Goal: Information Seeking & Learning: Learn about a topic

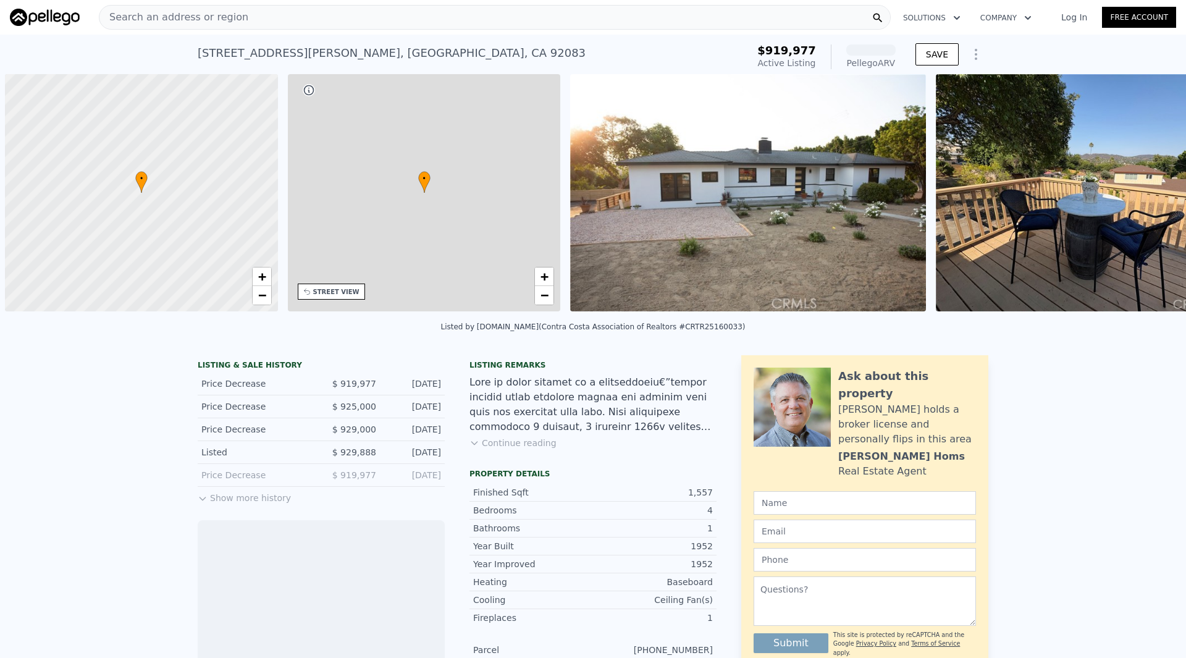
scroll to position [0, 5]
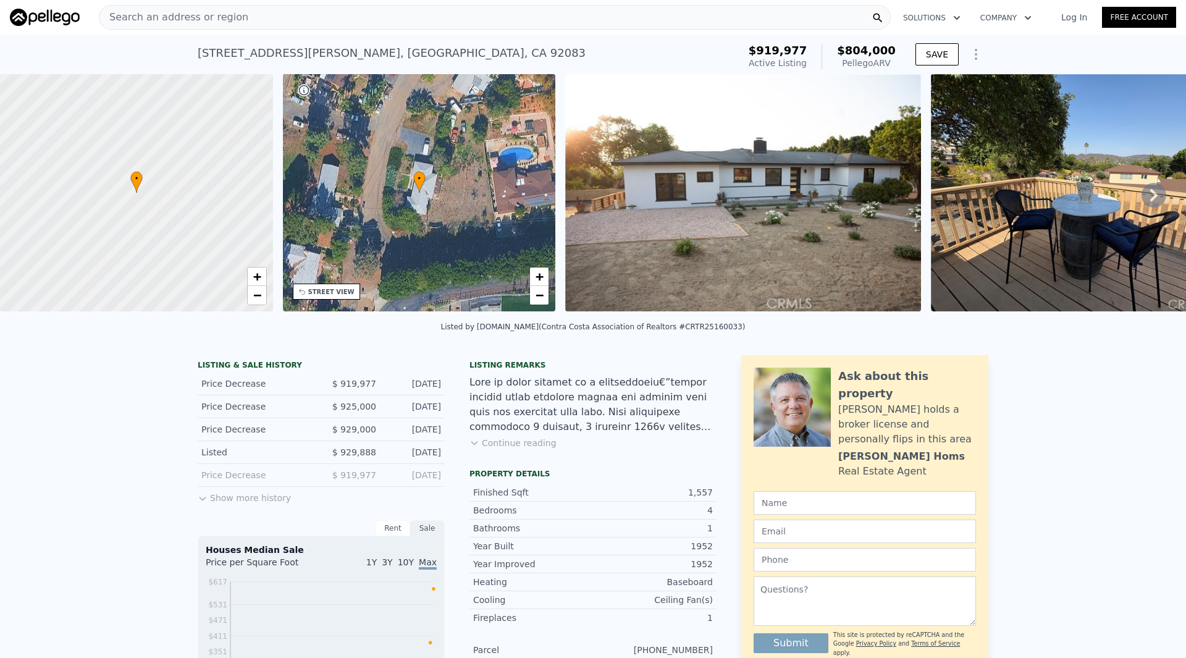
click at [198, 504] on icon at bounding box center [203, 499] width 10 height 10
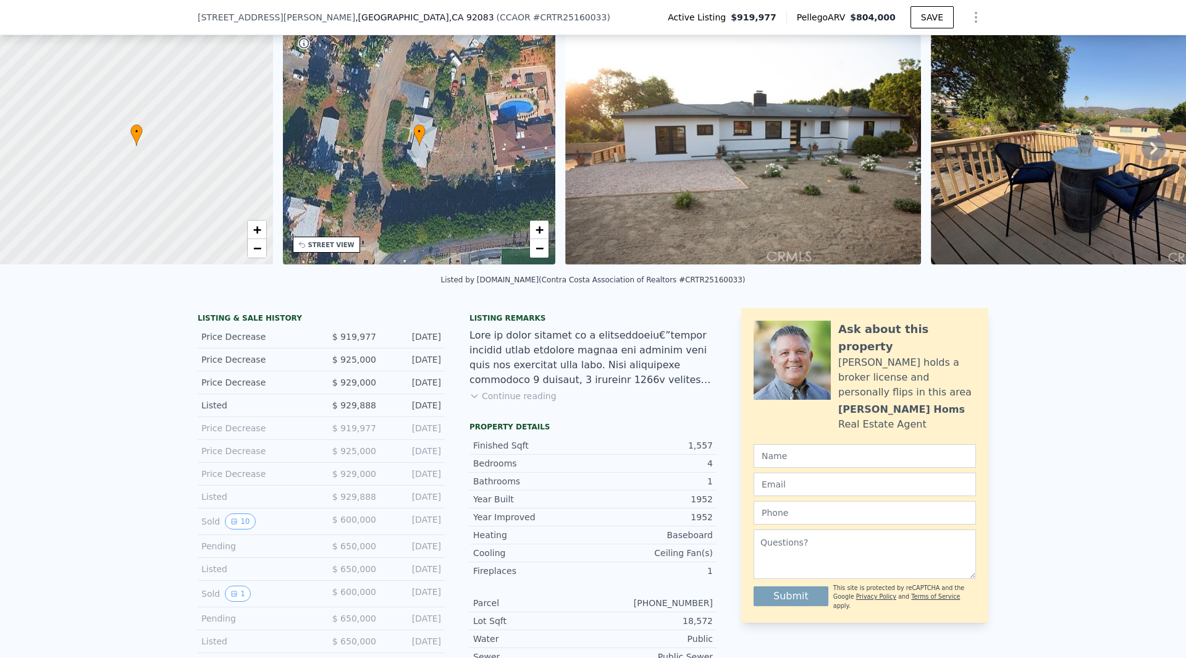
scroll to position [57, 0]
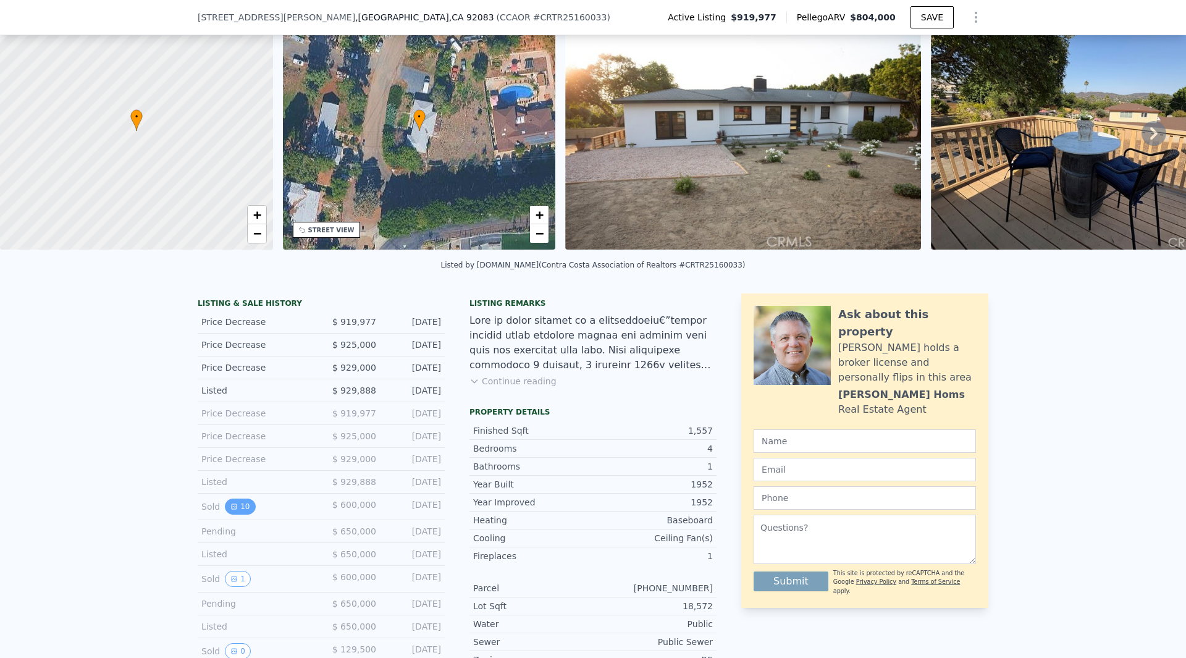
click at [233, 515] on button "10" at bounding box center [240, 507] width 30 height 16
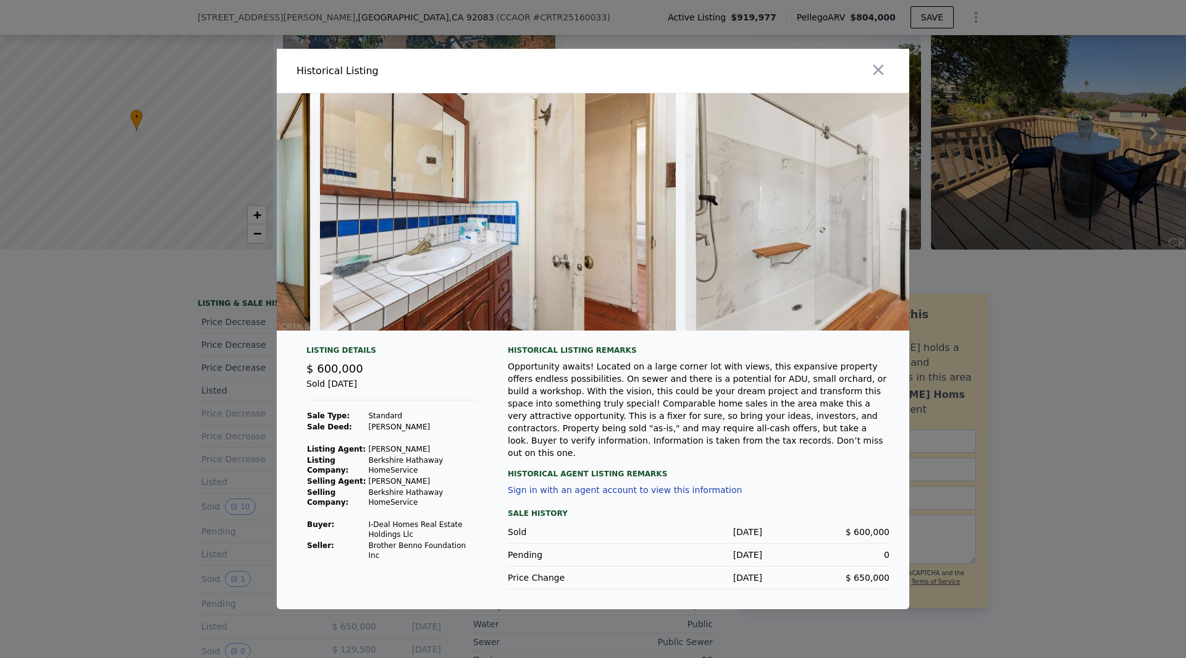
scroll to position [0, 2558]
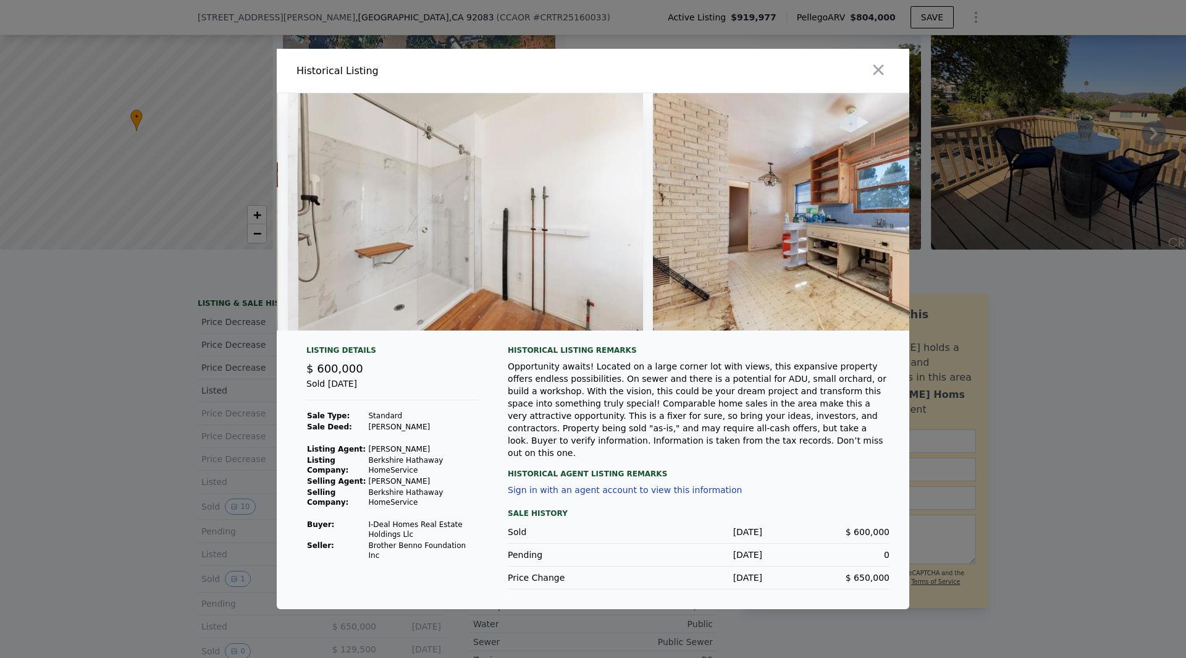
drag, startPoint x: 750, startPoint y: 349, endPoint x: 795, endPoint y: 351, distance: 45.8
click at [795, 351] on div "Listing Details $ 600,000 Sold [DATE] Sale Type: Standard Sale Deed: [PERSON_NA…" at bounding box center [593, 351] width 633 height 516
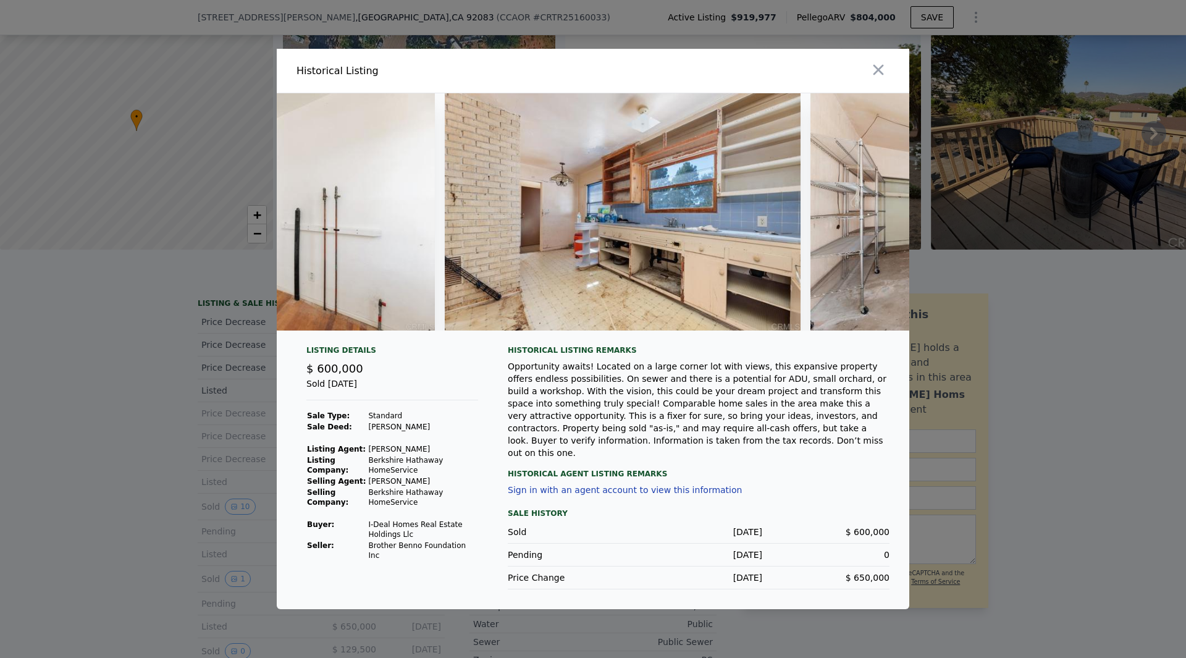
scroll to position [0, 3042]
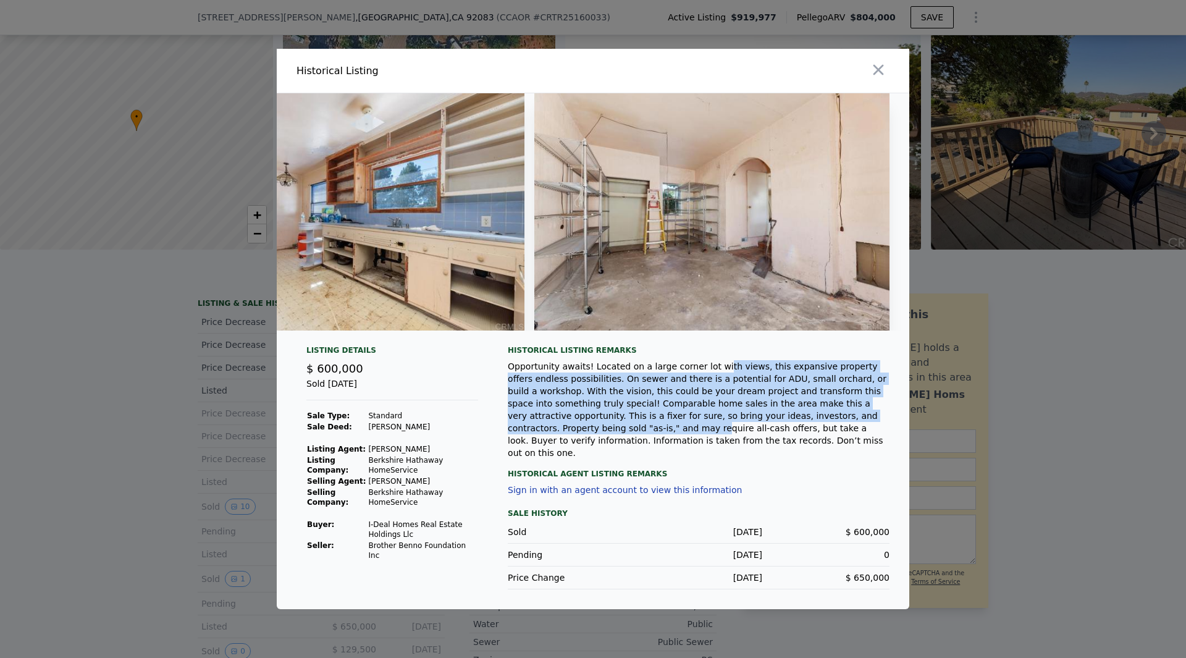
drag, startPoint x: 729, startPoint y: 381, endPoint x: 842, endPoint y: 450, distance: 132.1
click at [825, 443] on div "Opportunity awaits! Located on a large corner lot with views, this expansive pr…" at bounding box center [699, 409] width 382 height 99
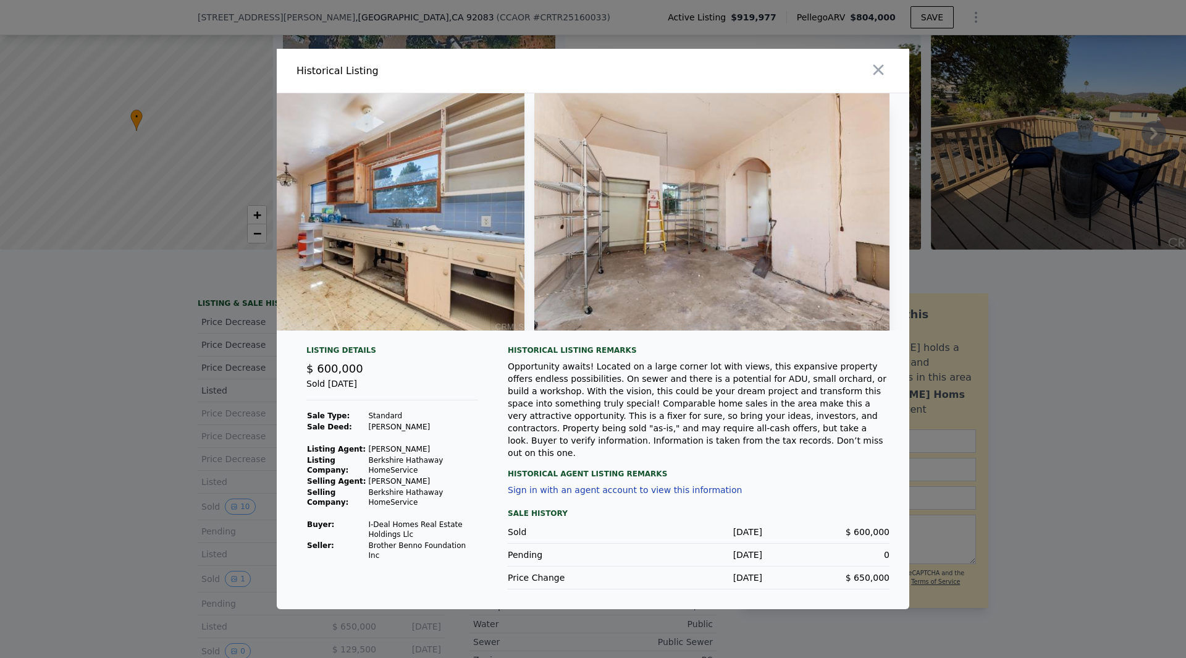
click at [842, 450] on div "Opportunity awaits! Located on a large corner lot with views, this expansive pr…" at bounding box center [699, 409] width 382 height 99
drag, startPoint x: 782, startPoint y: 414, endPoint x: 602, endPoint y: 434, distance: 181.5
click at [600, 432] on div "Opportunity awaits! Located on a large corner lot with views, this expansive pr…" at bounding box center [699, 409] width 382 height 99
click at [649, 445] on div "Opportunity awaits! Located on a large corner lot with views, this expansive pr…" at bounding box center [699, 409] width 382 height 99
drag, startPoint x: 677, startPoint y: 445, endPoint x: 828, endPoint y: 438, distance: 150.9
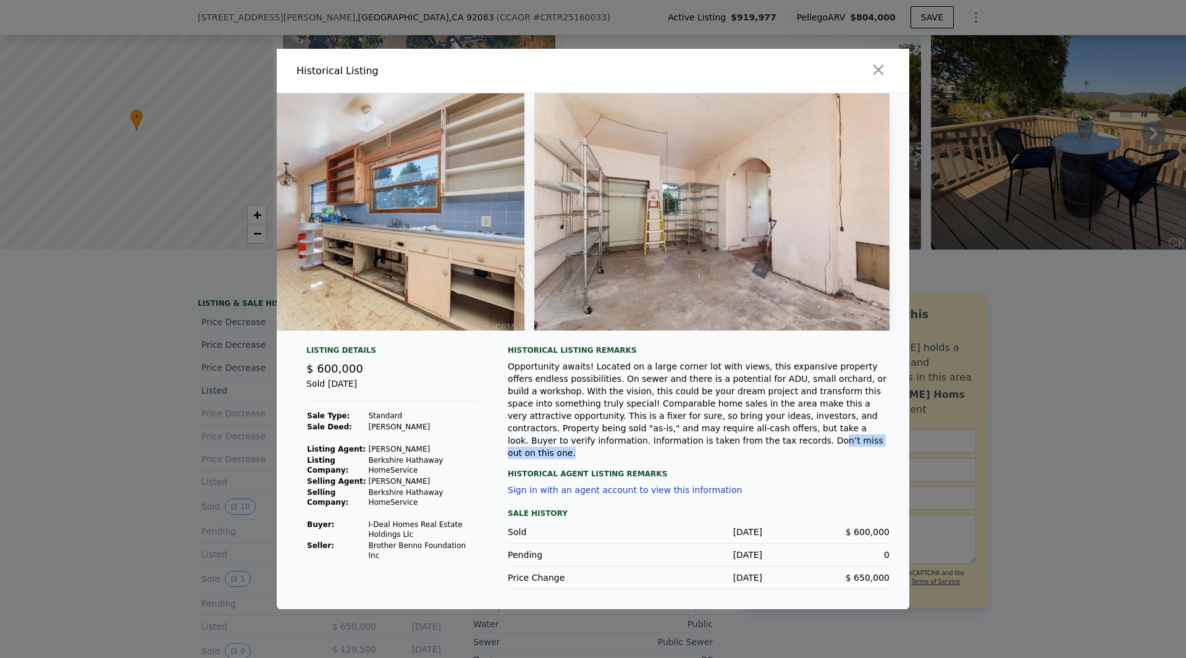
click at [828, 438] on div "Opportunity awaits! Located on a large corner lot with views, this expansive pr…" at bounding box center [699, 409] width 382 height 99
drag, startPoint x: 546, startPoint y: 576, endPoint x: 873, endPoint y: 572, distance: 327.5
click at [875, 574] on div "Price Change [DATE] $ 650,000" at bounding box center [699, 578] width 382 height 23
click at [872, 564] on div "Pending [DATE] 0" at bounding box center [699, 555] width 382 height 23
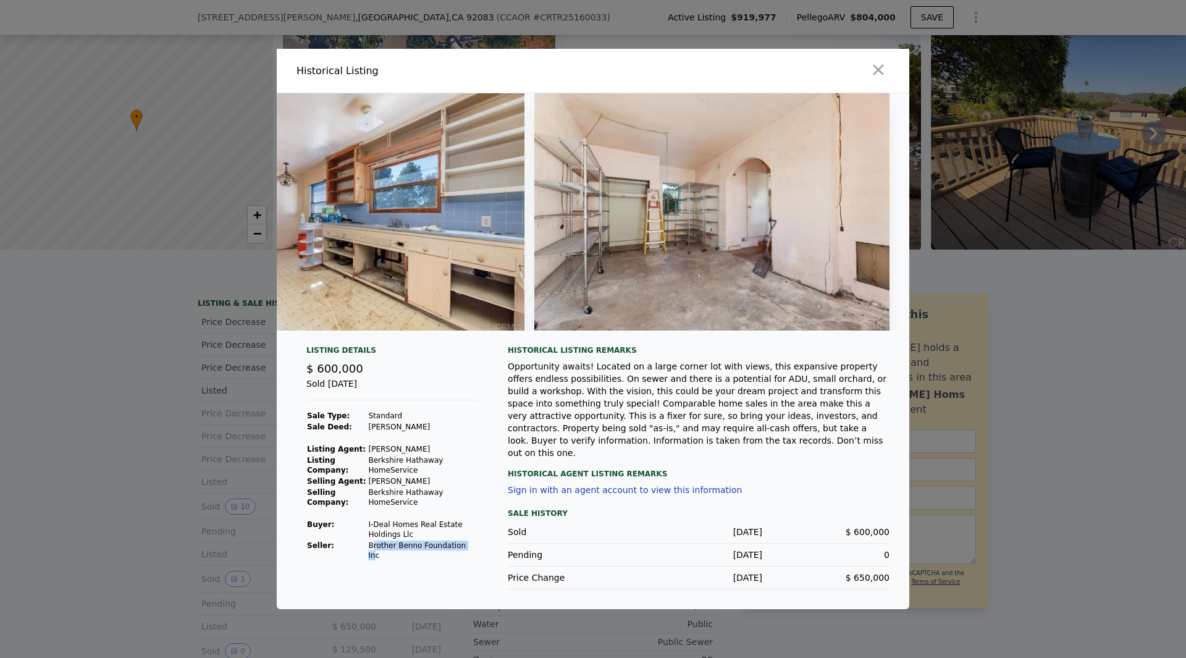
drag, startPoint x: 373, startPoint y: 556, endPoint x: 464, endPoint y: 554, distance: 90.9
click at [464, 554] on td "Brother Benno Foundation Inc" at bounding box center [423, 550] width 111 height 21
click at [465, 557] on td "Brother Benno Foundation Inc" at bounding box center [423, 550] width 111 height 21
drag, startPoint x: 363, startPoint y: 531, endPoint x: 466, endPoint y: 541, distance: 103.1
click at [457, 535] on tr "Buyer : I-Deal Homes Real Estate Holdings Llc" at bounding box center [392, 529] width 172 height 21
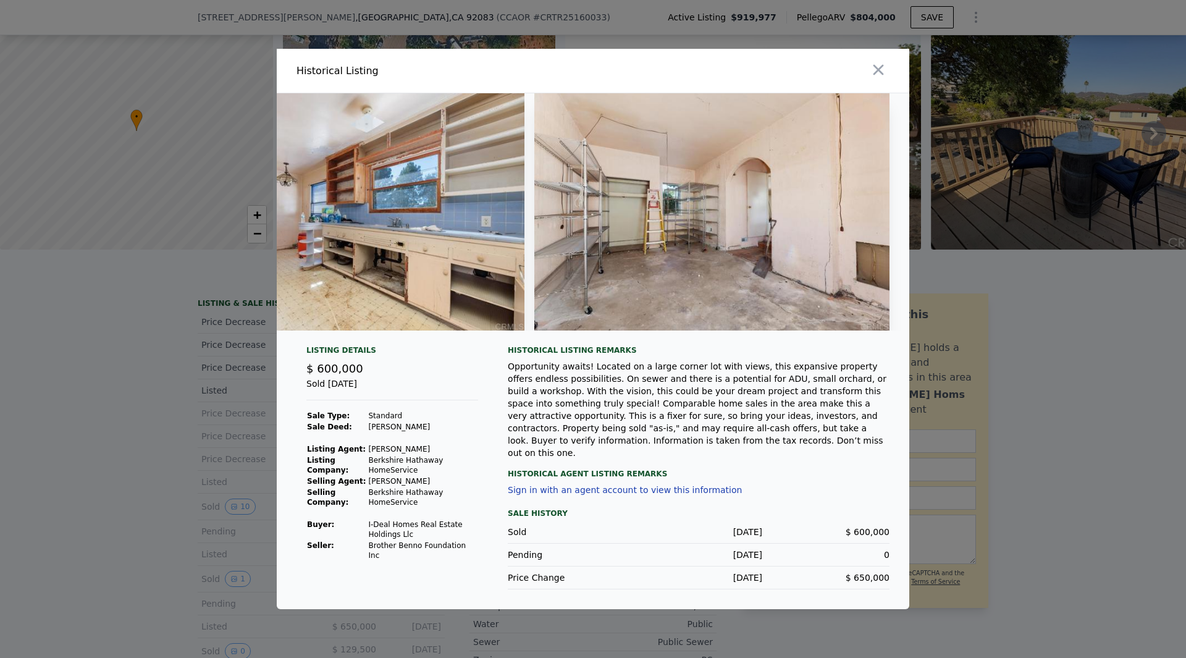
click at [467, 540] on td "I-Deal Homes Real Estate Holdings Llc" at bounding box center [423, 529] width 111 height 21
click at [285, 331] on img at bounding box center [347, 211] width 356 height 237
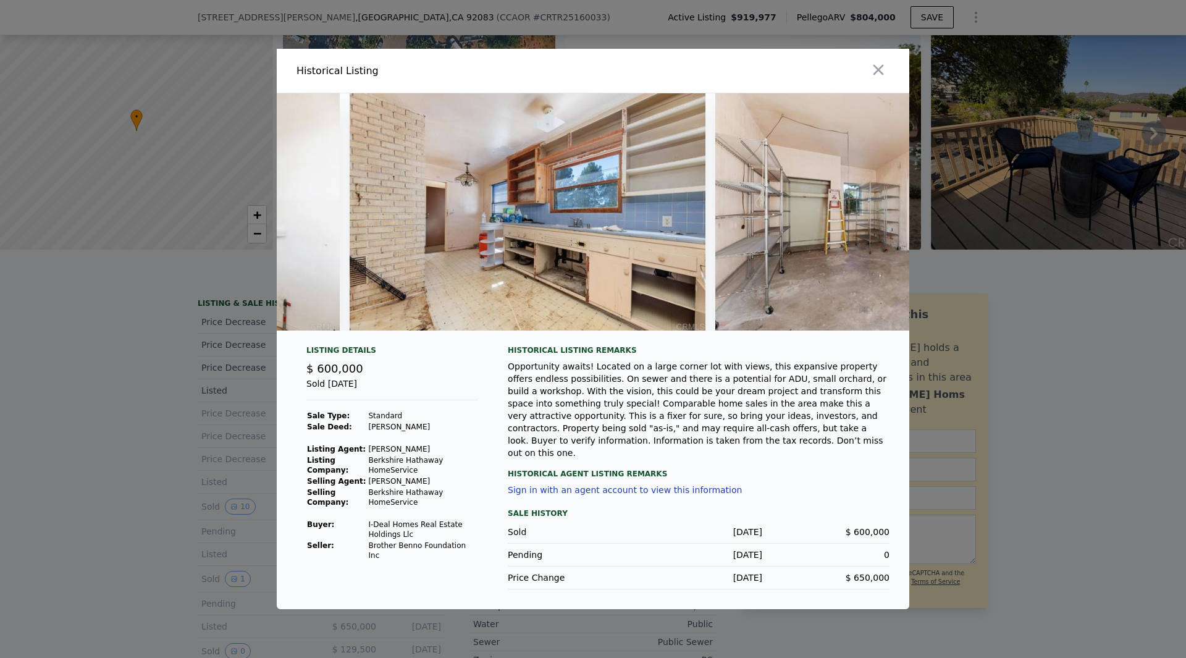
scroll to position [0, 2778]
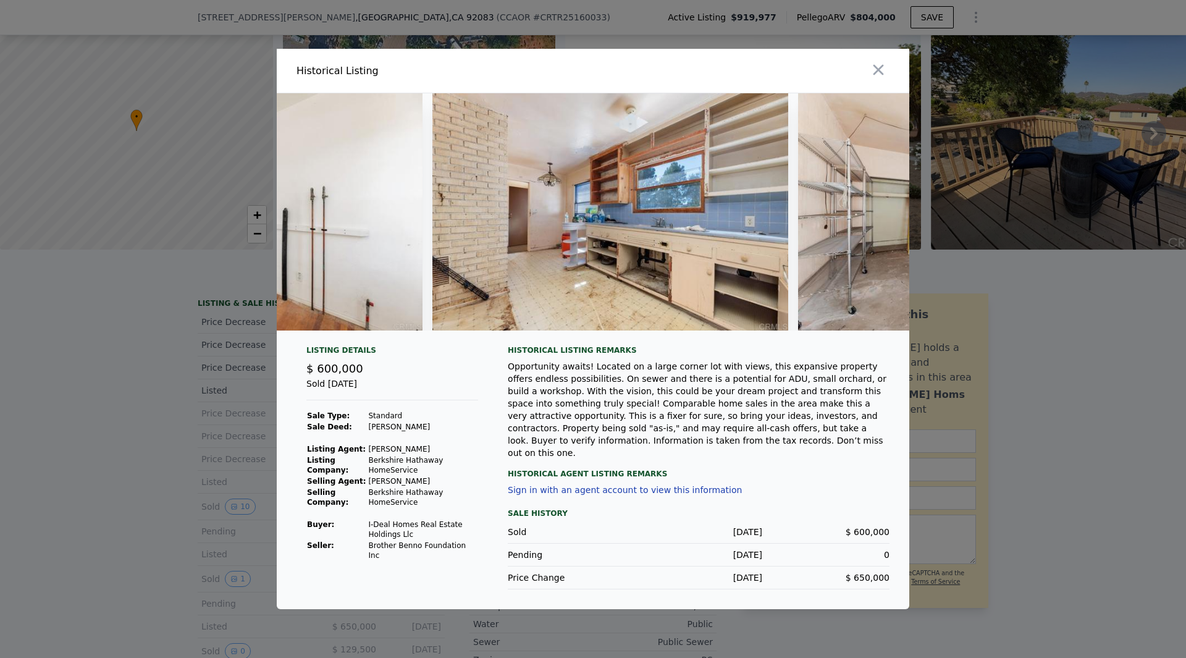
click at [172, 443] on div at bounding box center [593, 329] width 1186 height 658
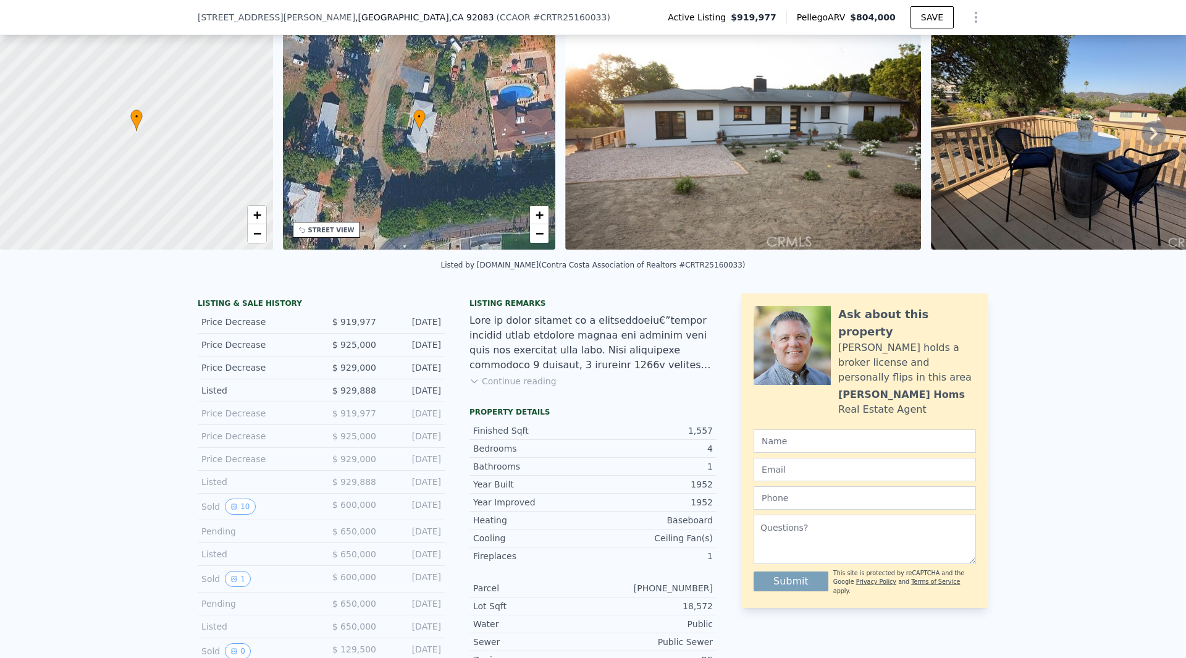
scroll to position [428, 0]
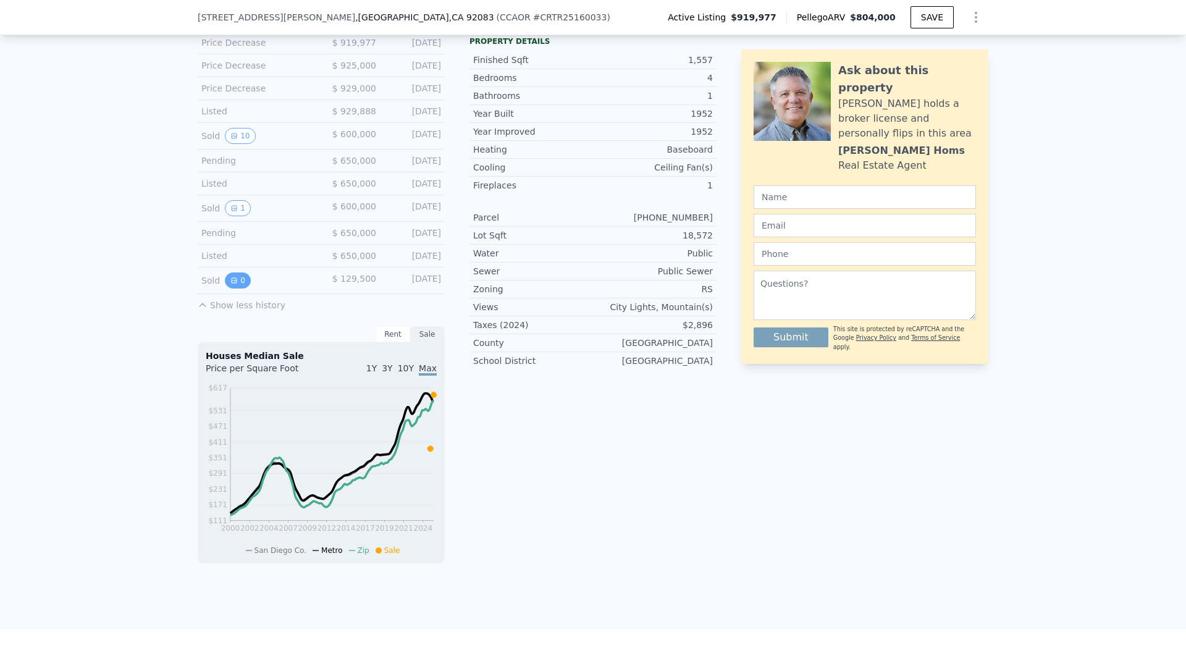
click at [232, 283] on icon "View historical data" at bounding box center [234, 280] width 5 height 5
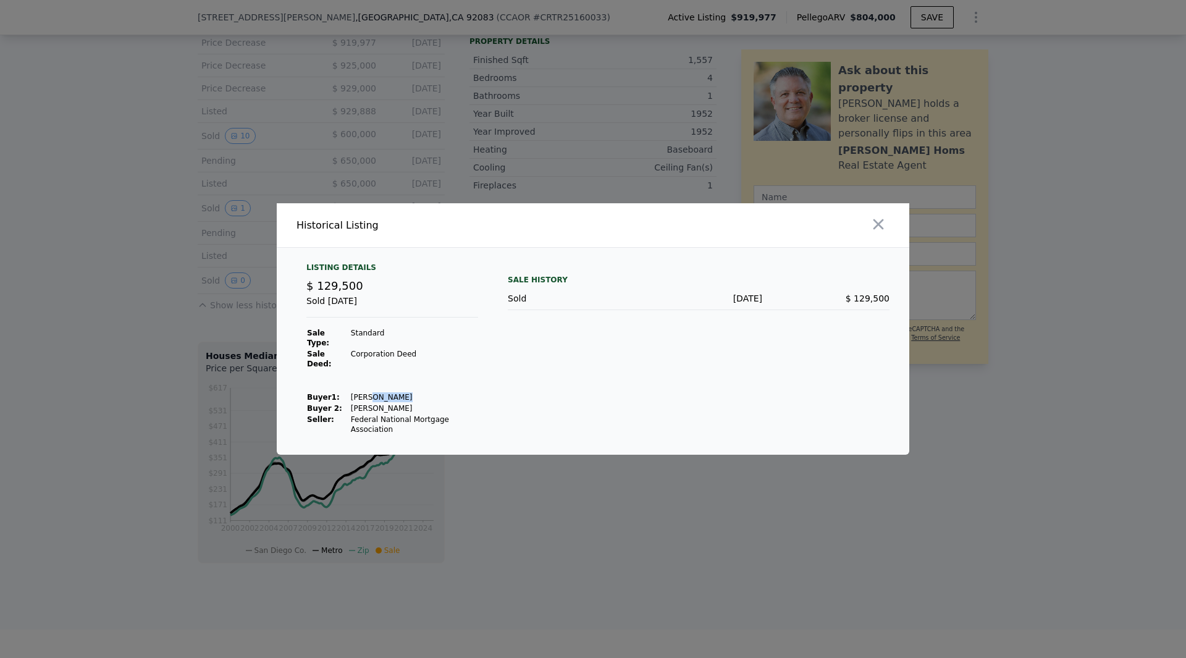
drag, startPoint x: 423, startPoint y: 391, endPoint x: 366, endPoint y: 392, distance: 56.2
click at [365, 392] on td "[PERSON_NAME]" at bounding box center [414, 397] width 128 height 11
click at [1025, 419] on div at bounding box center [593, 329] width 1186 height 658
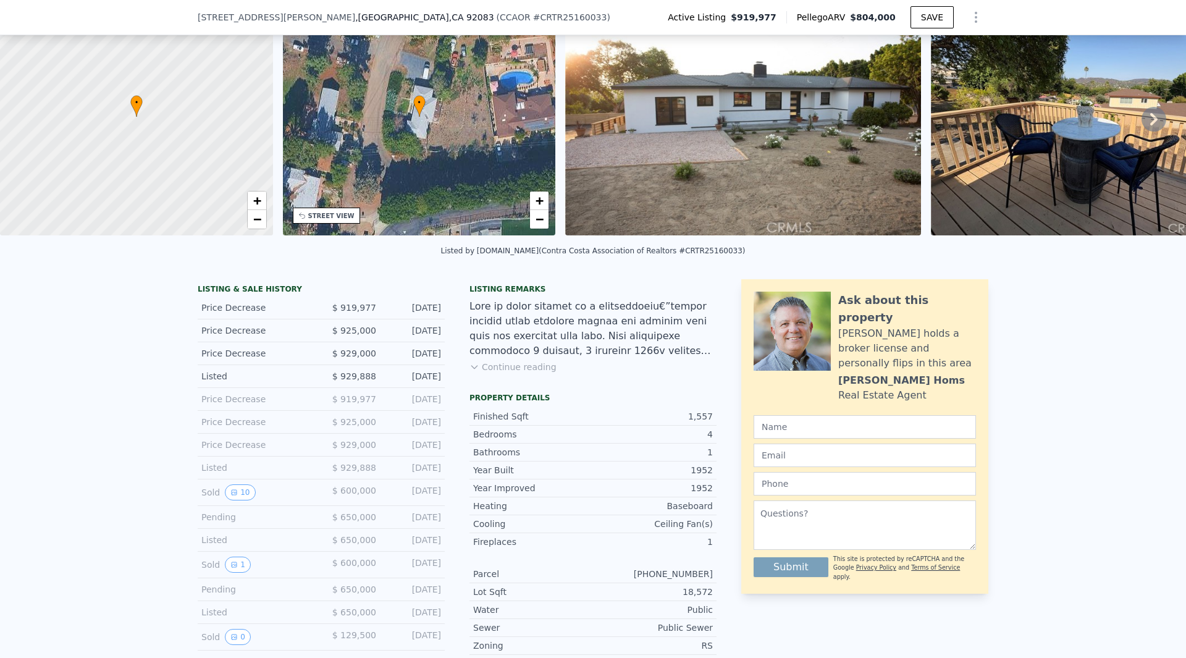
scroll to position [0, 0]
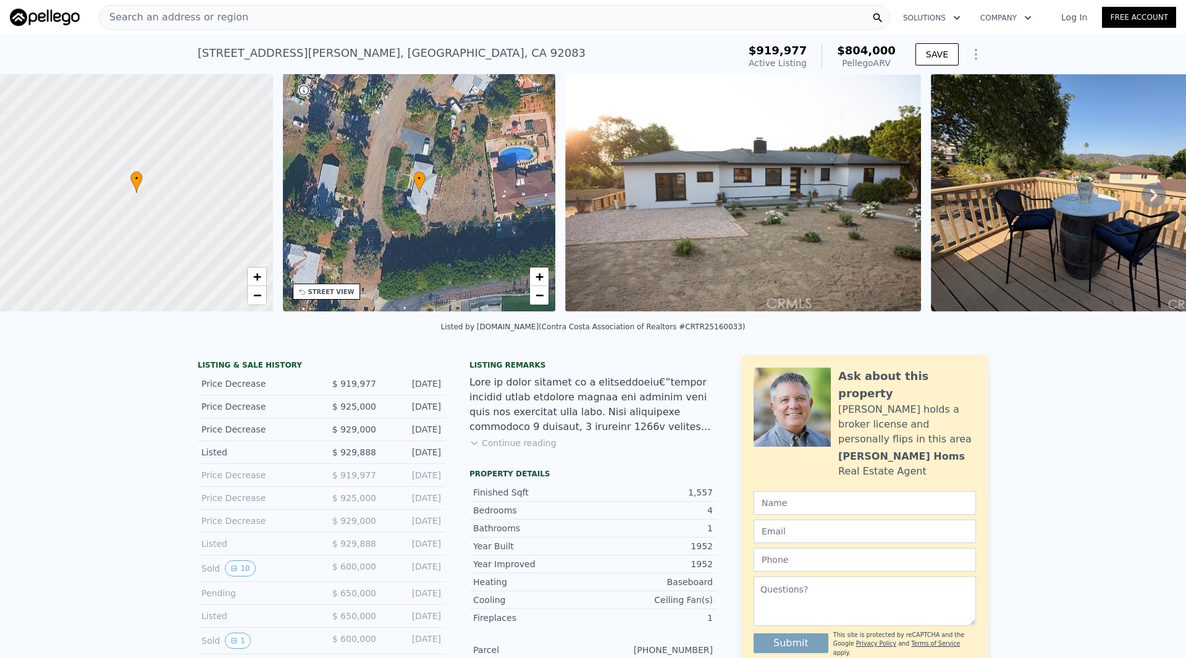
click at [809, 180] on img at bounding box center [743, 192] width 356 height 237
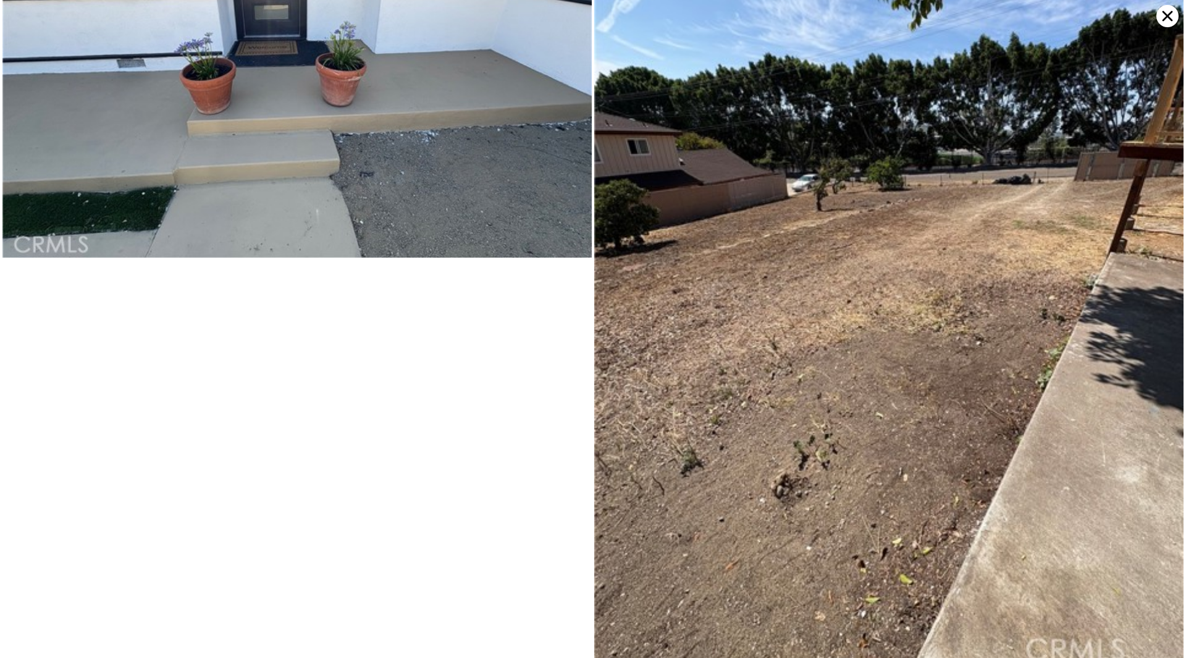
scroll to position [5669, 0]
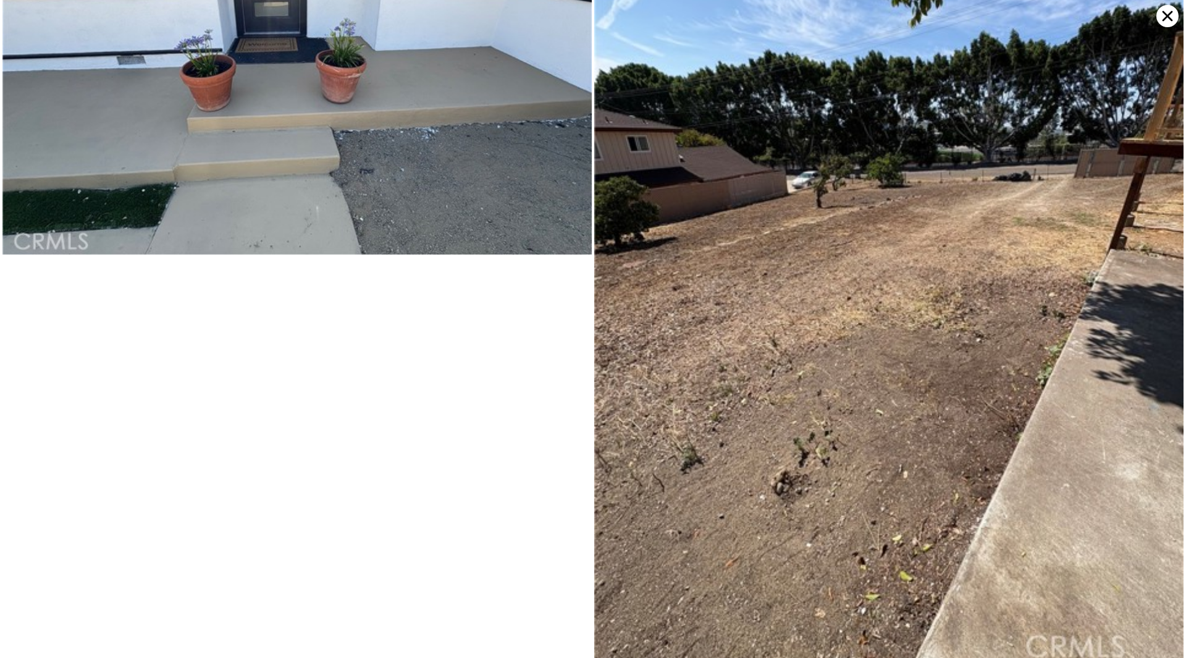
click at [1160, 22] on icon at bounding box center [1168, 16] width 22 height 22
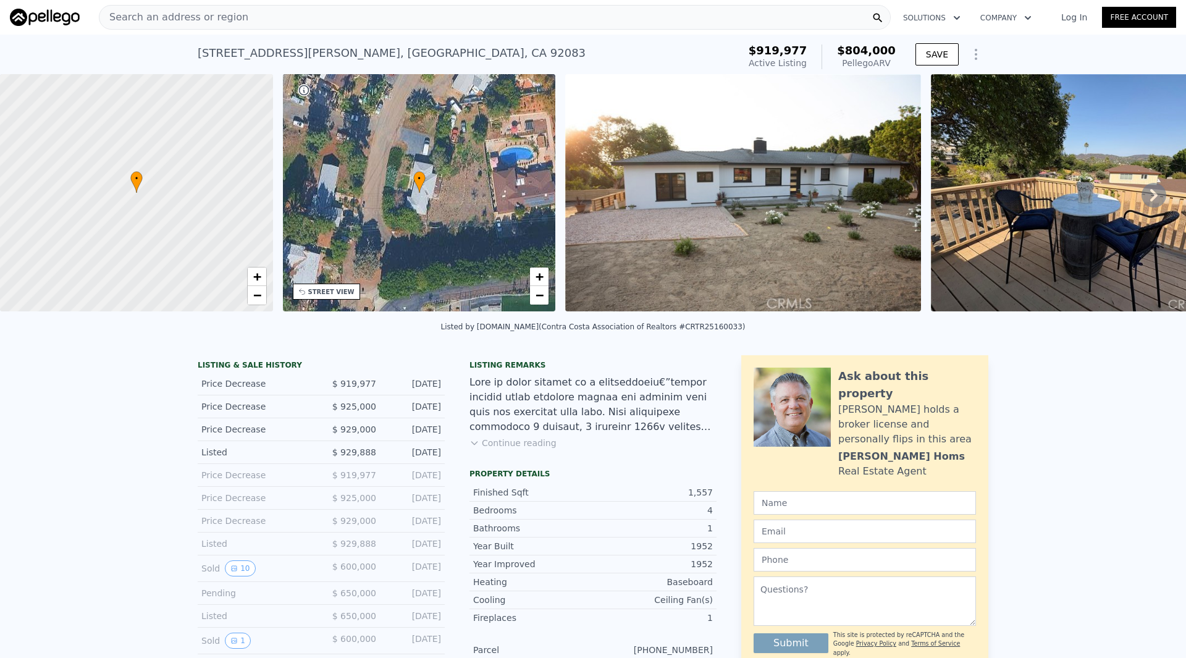
click at [1114, 204] on img at bounding box center [1089, 192] width 316 height 237
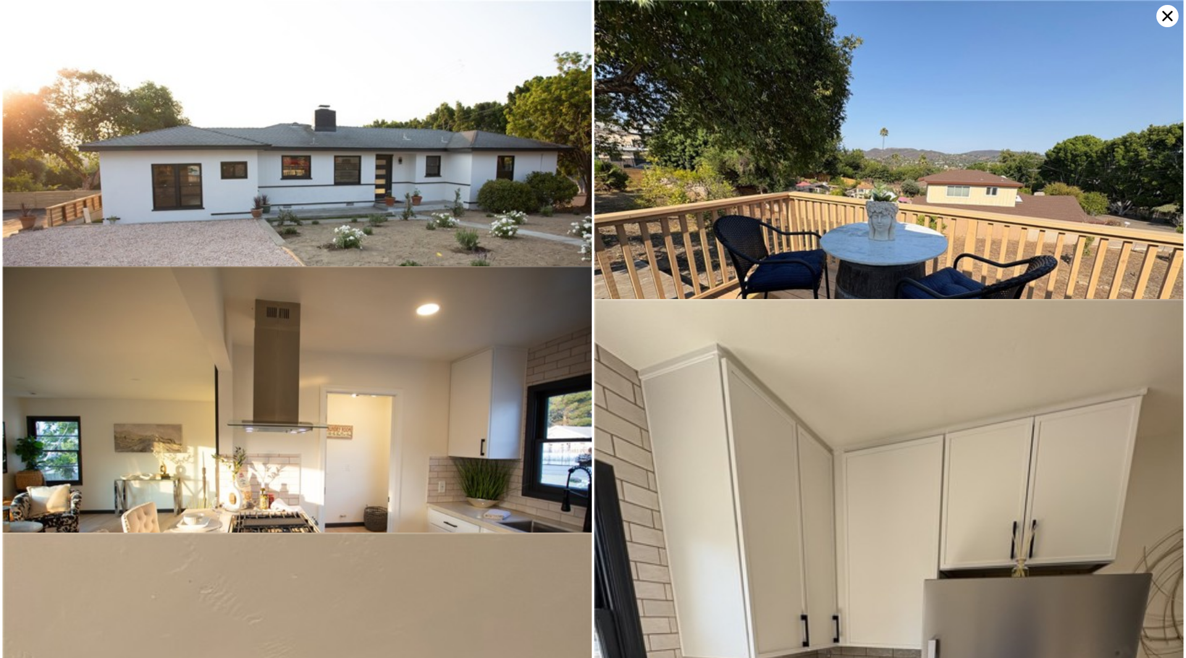
click at [814, 271] on img at bounding box center [889, 221] width 590 height 442
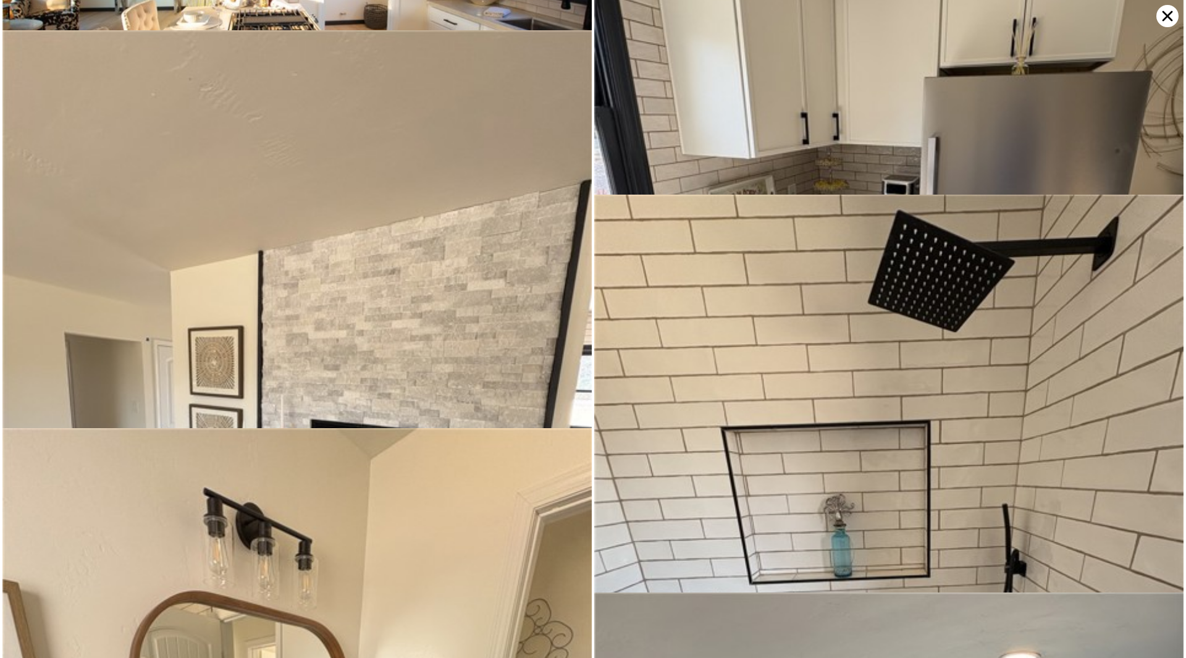
scroll to position [533, 0]
